Goal: Register for event/course

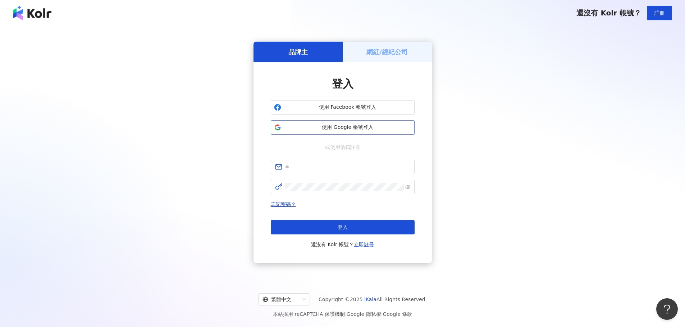
click at [322, 129] on span "使用 Google 帳號登入" at bounding box center [347, 127] width 127 height 7
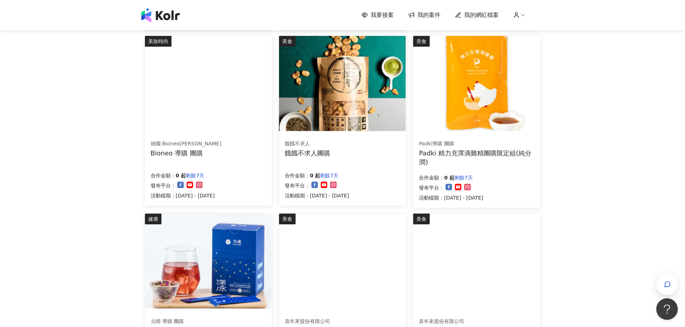
scroll to position [395, 0]
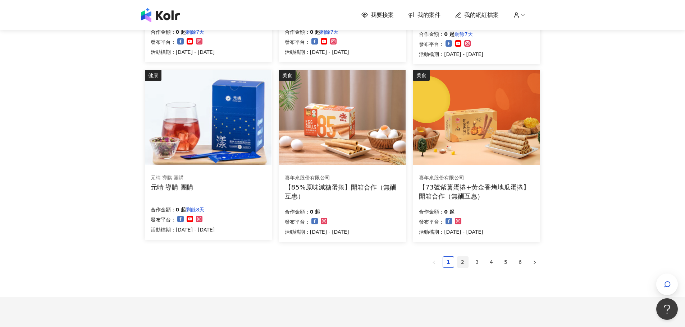
click at [463, 262] on link "2" at bounding box center [462, 262] width 11 height 11
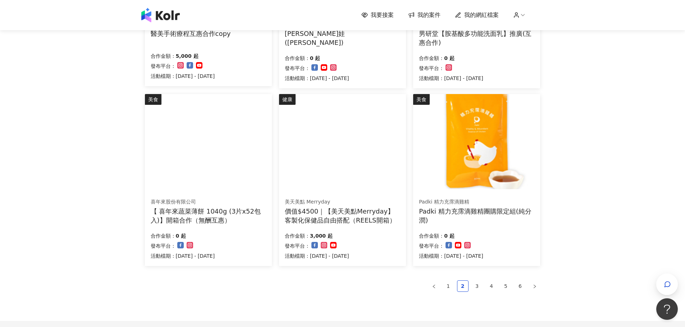
scroll to position [444, 0]
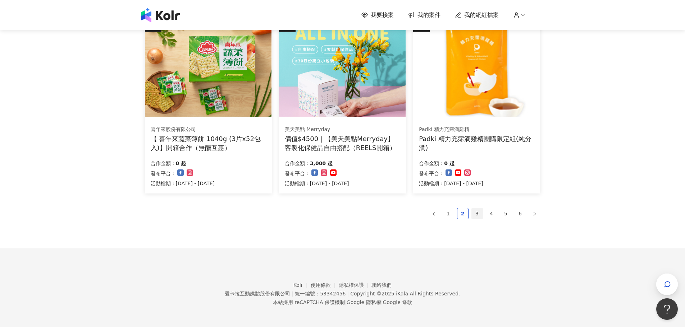
click at [476, 215] on link "3" at bounding box center [477, 213] width 11 height 11
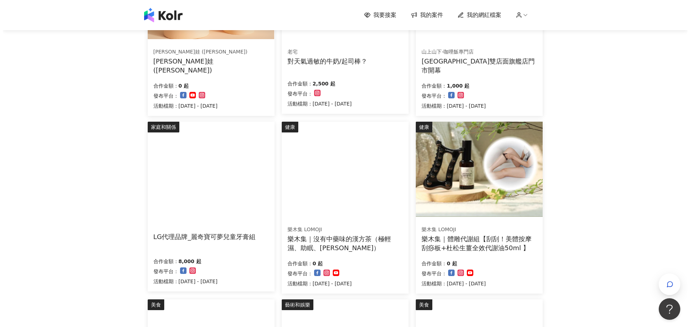
scroll to position [156, 0]
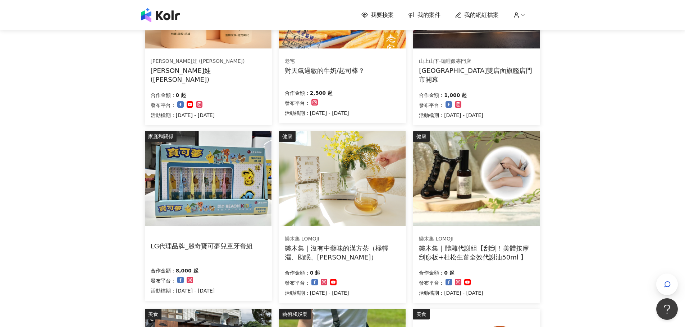
click at [483, 194] on img at bounding box center [476, 178] width 127 height 95
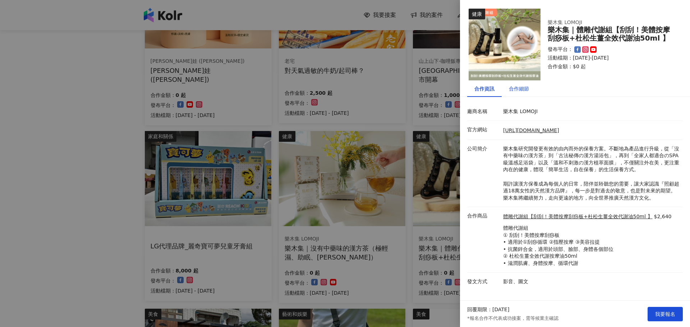
click at [527, 90] on div "合作細節" at bounding box center [519, 89] width 20 height 8
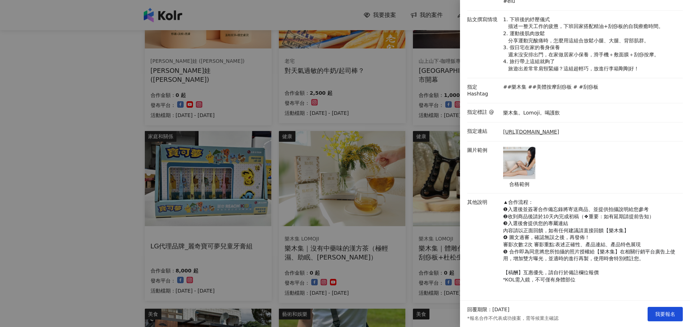
scroll to position [311, 0]
click at [671, 317] on span "我要報名" at bounding box center [665, 315] width 20 height 6
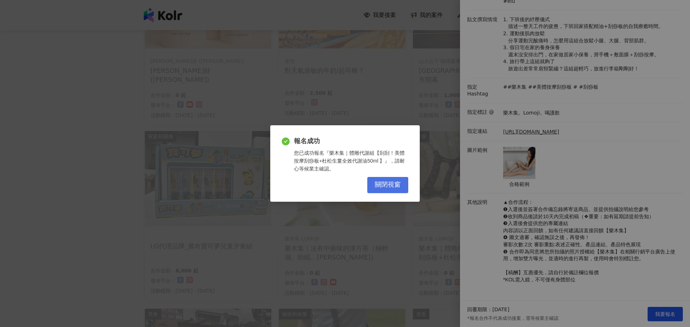
click at [399, 187] on span "關閉視窗" at bounding box center [388, 185] width 26 height 8
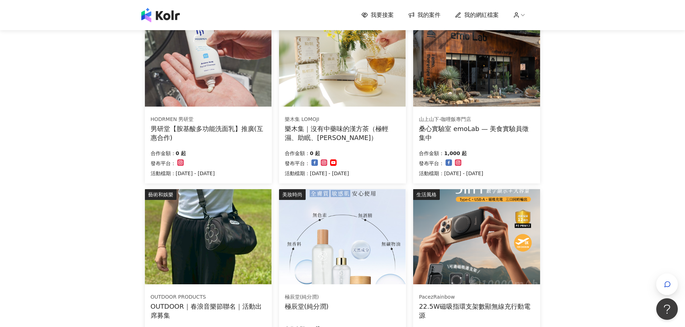
scroll to position [408, 0]
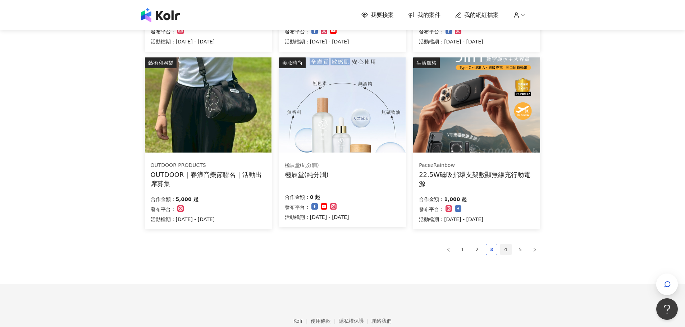
click at [508, 249] on link "4" at bounding box center [505, 249] width 11 height 11
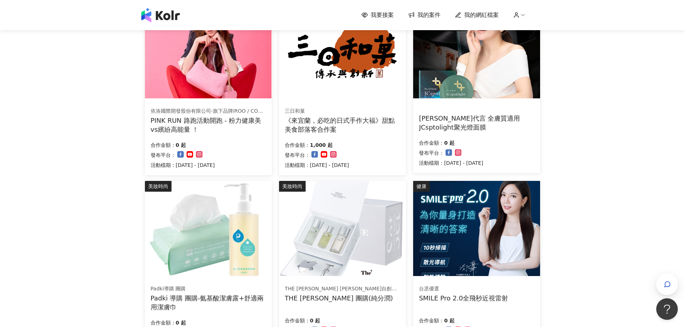
scroll to position [359, 0]
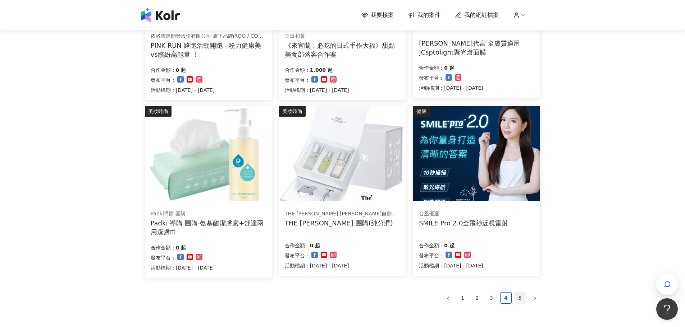
click at [517, 295] on link "5" at bounding box center [520, 298] width 11 height 11
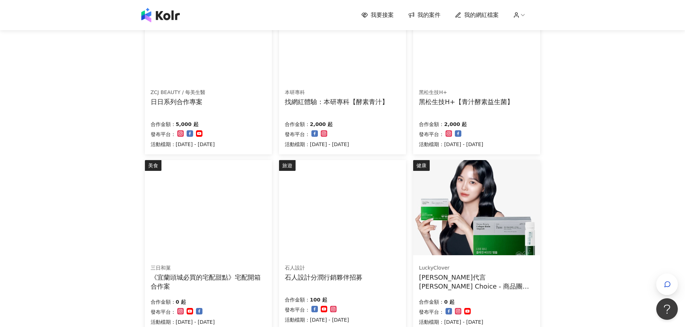
scroll to position [406, 0]
